Goal: Information Seeking & Learning: Learn about a topic

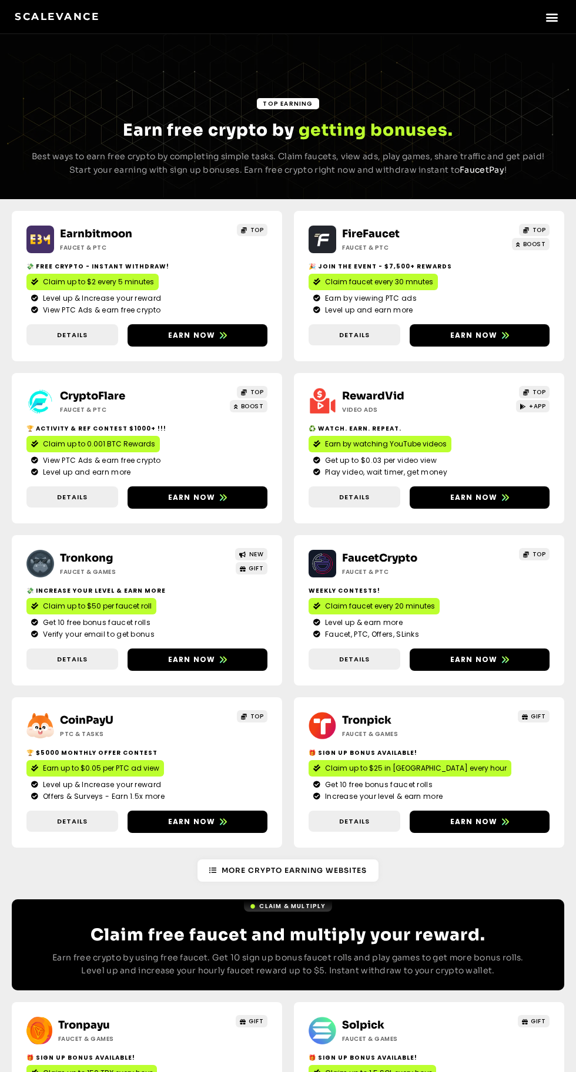
click at [551, 16] on icon "Menu Toggle" at bounding box center [551, 17] width 13 height 13
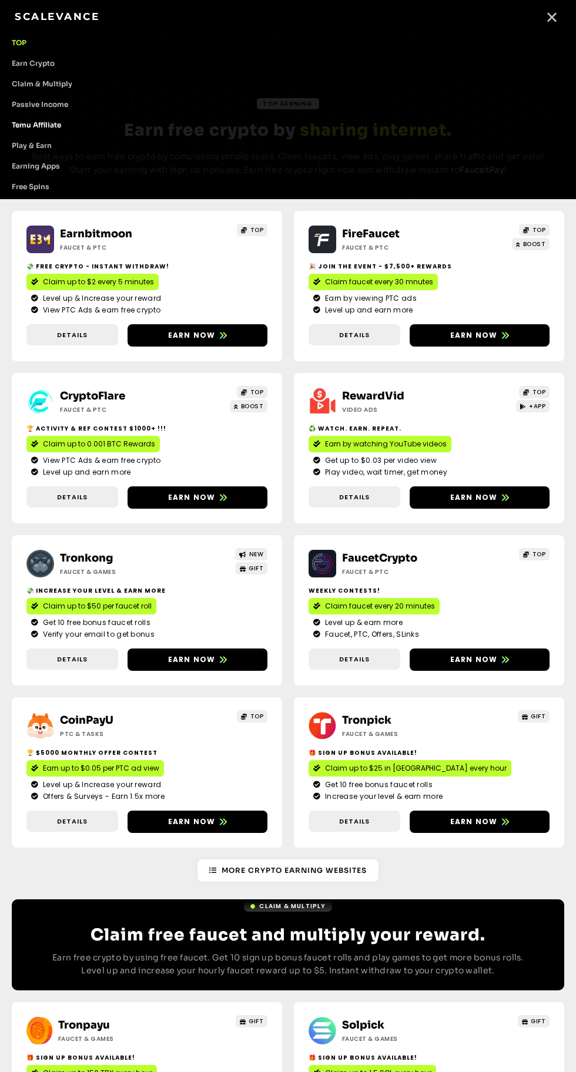
click at [69, 120] on link "Temu Affiliate" at bounding box center [288, 125] width 576 height 21
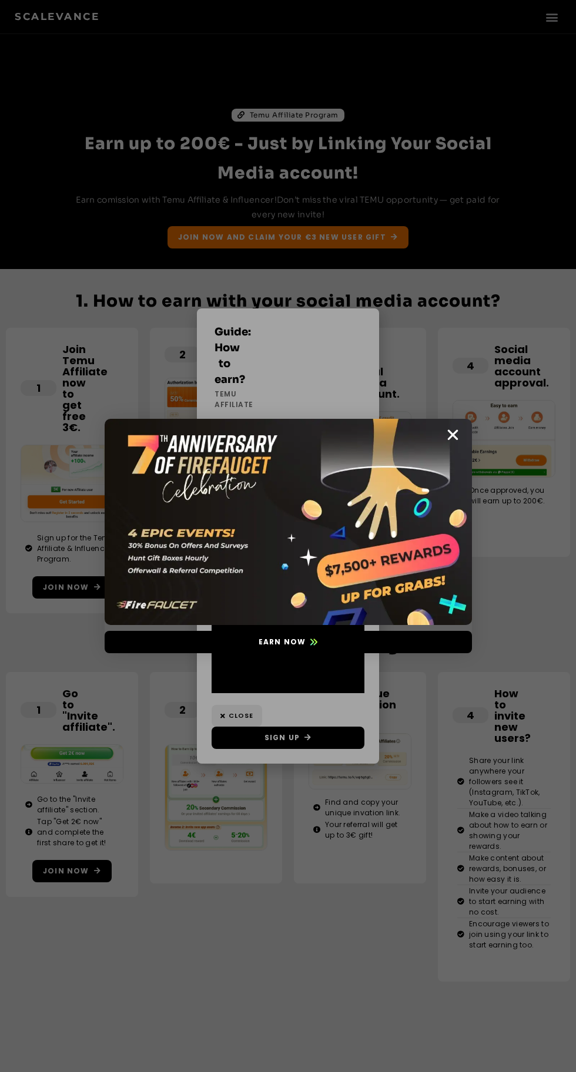
click at [452, 435] on icon "Close" at bounding box center [452, 435] width 15 height 15
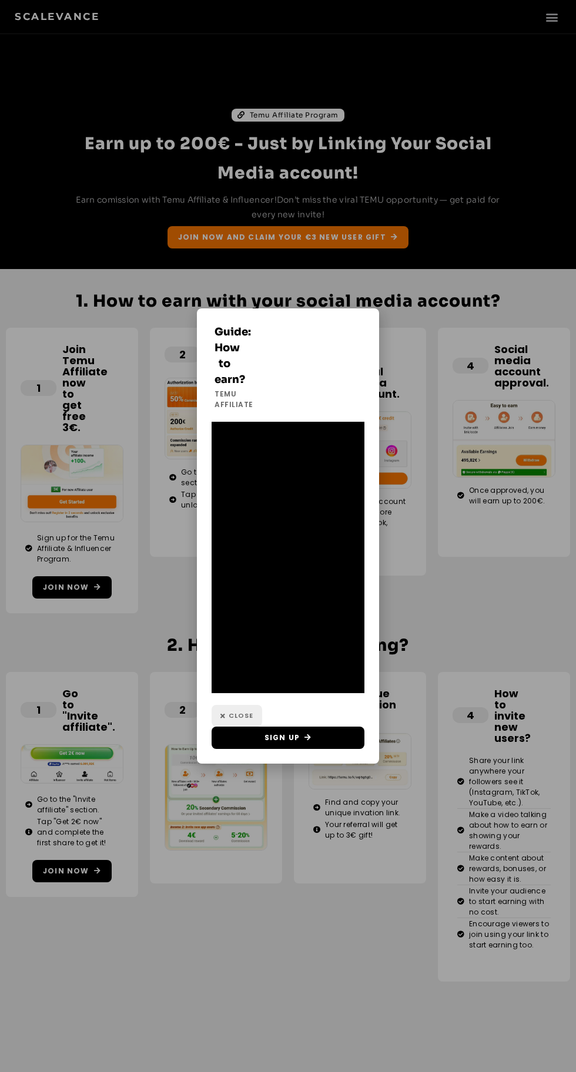
click at [240, 716] on span "Close" at bounding box center [241, 716] width 25 height 10
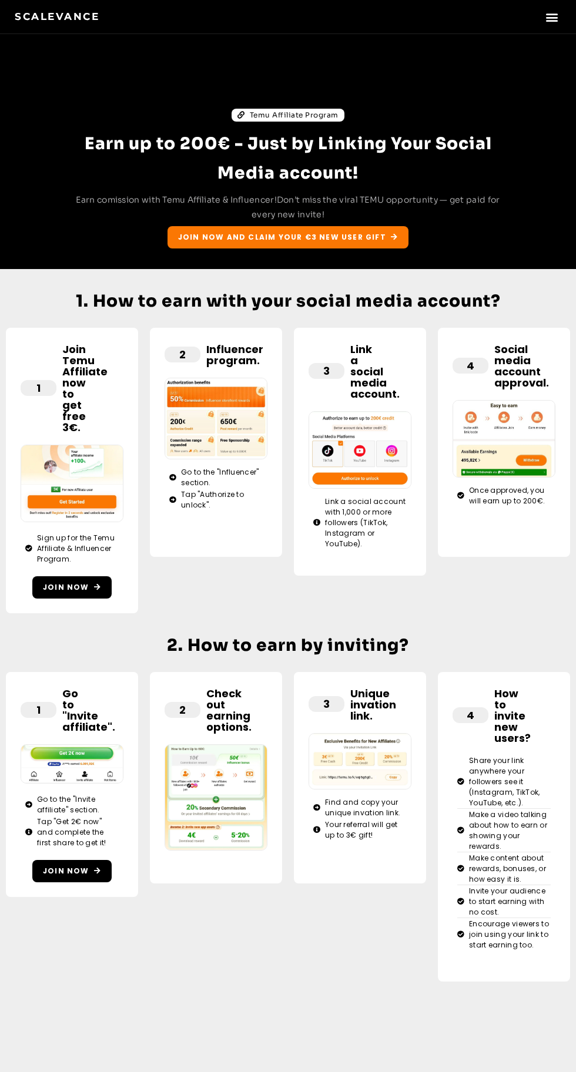
click at [555, 16] on icon "Menu Toggle" at bounding box center [551, 17] width 13 height 13
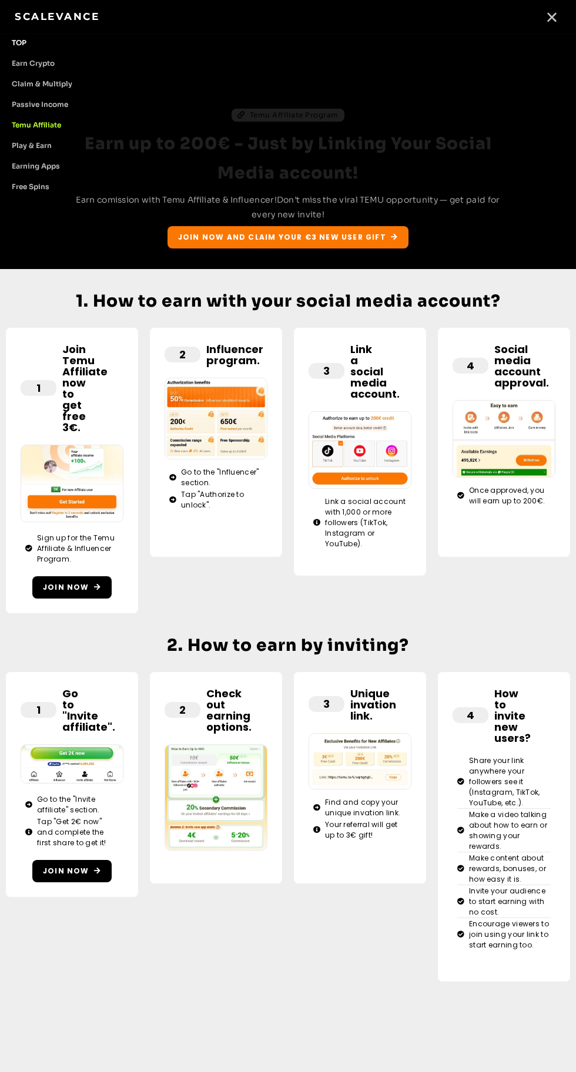
click at [38, 43] on link "TOP" at bounding box center [288, 42] width 576 height 21
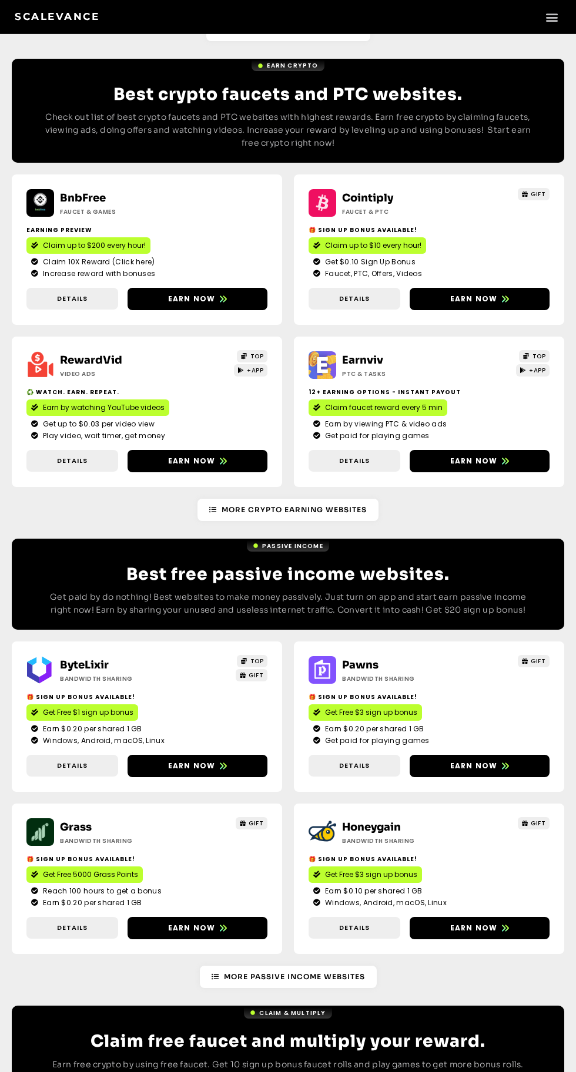
scroll to position [1729, 0]
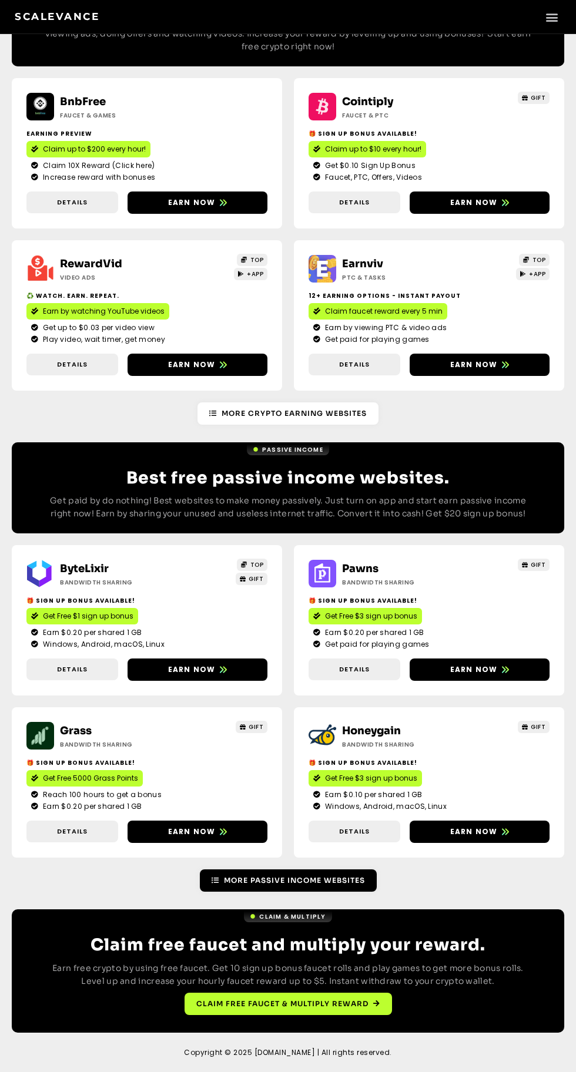
click at [343, 877] on span "More Passive Income Websites" at bounding box center [294, 881] width 141 height 11
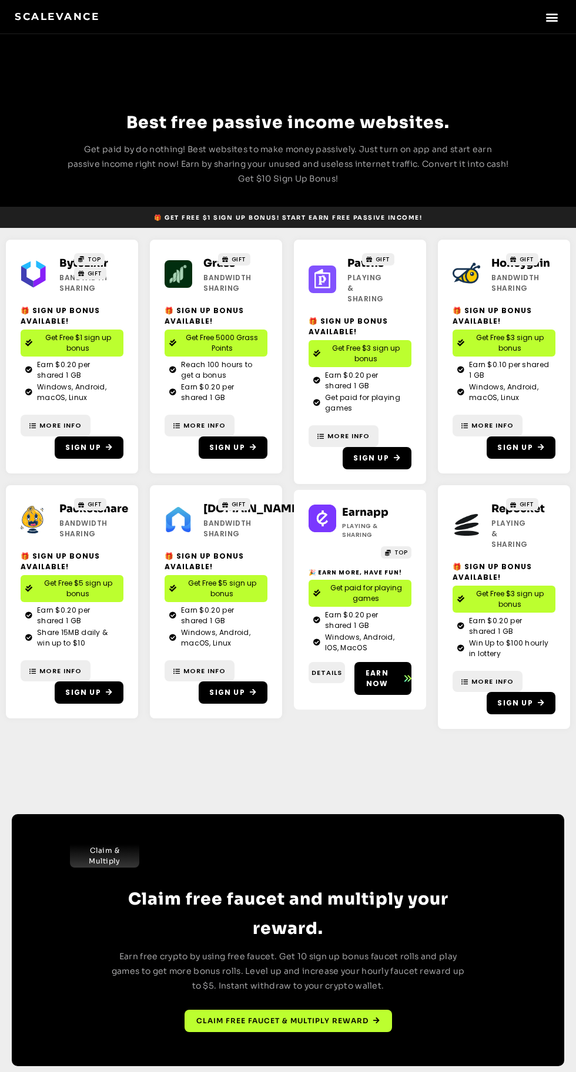
click at [552, 18] on icon "Menu Toggle" at bounding box center [551, 17] width 13 height 13
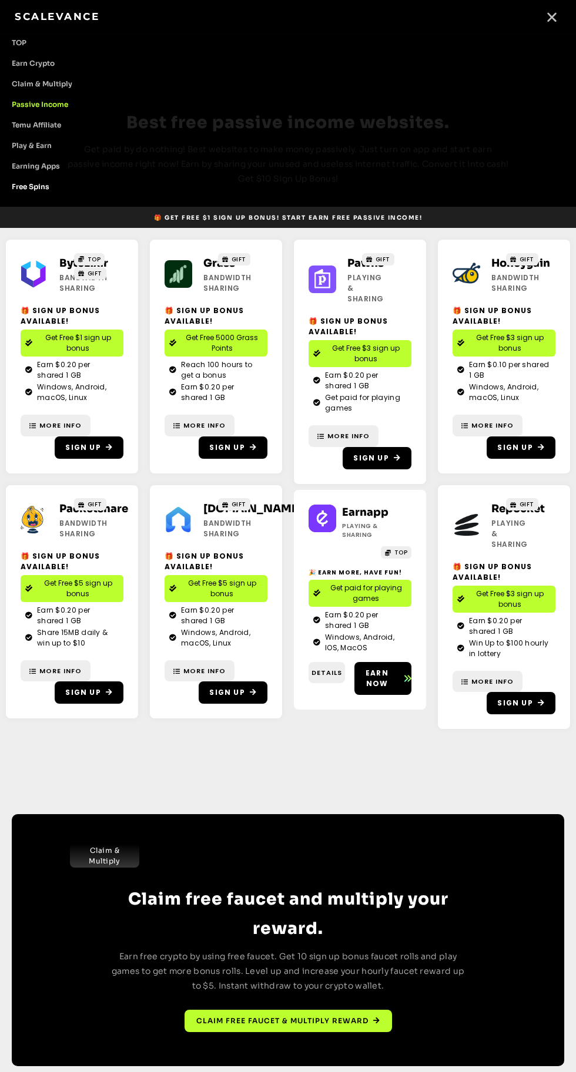
click at [63, 192] on link "Free Spins" at bounding box center [288, 186] width 576 height 21
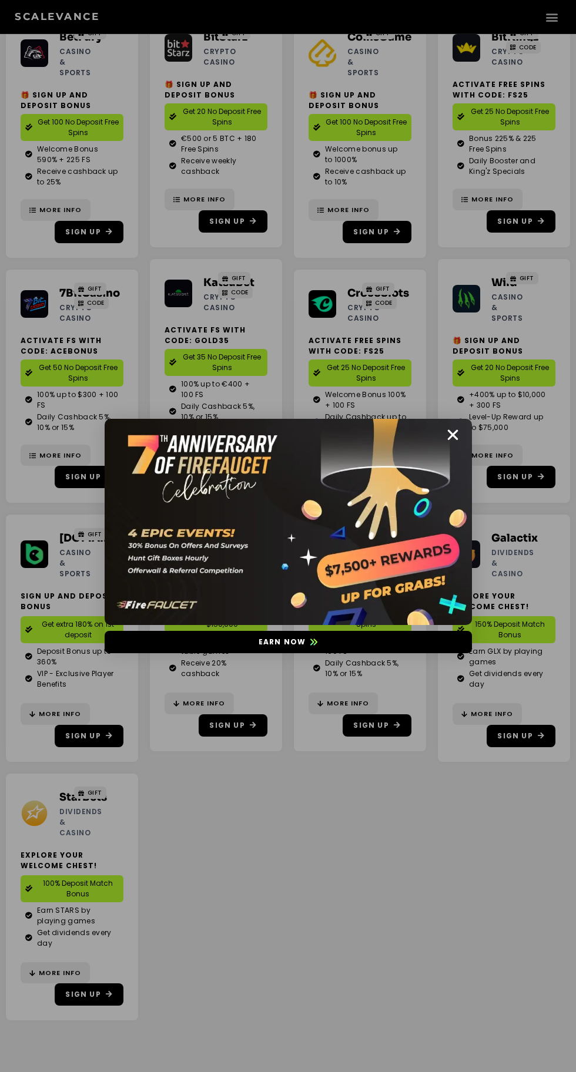
scroll to position [228, 0]
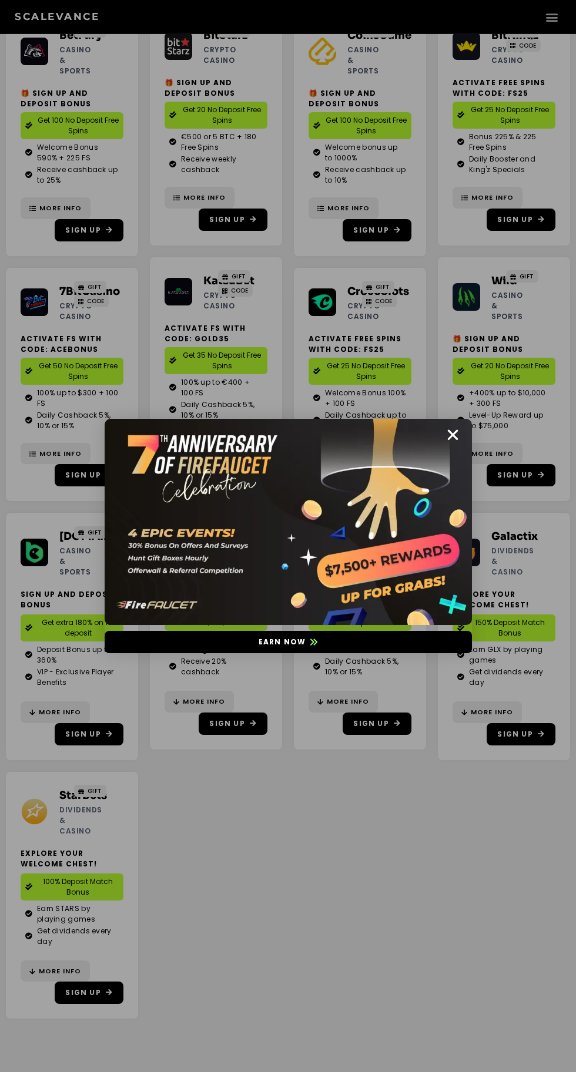
click at [452, 435] on icon "Close" at bounding box center [452, 435] width 15 height 15
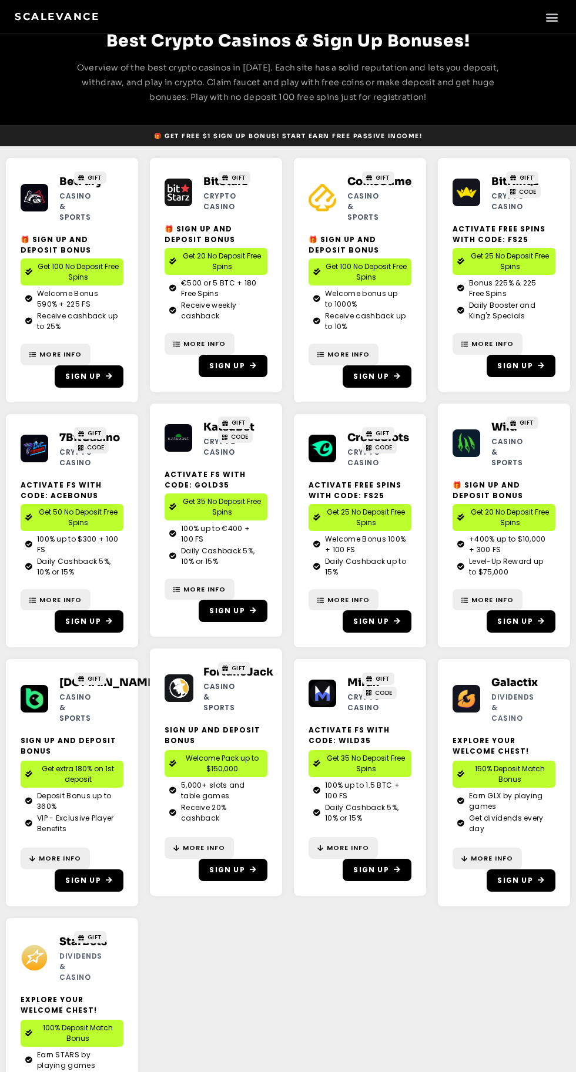
scroll to position [0, 0]
